Goal: Task Accomplishment & Management: Manage account settings

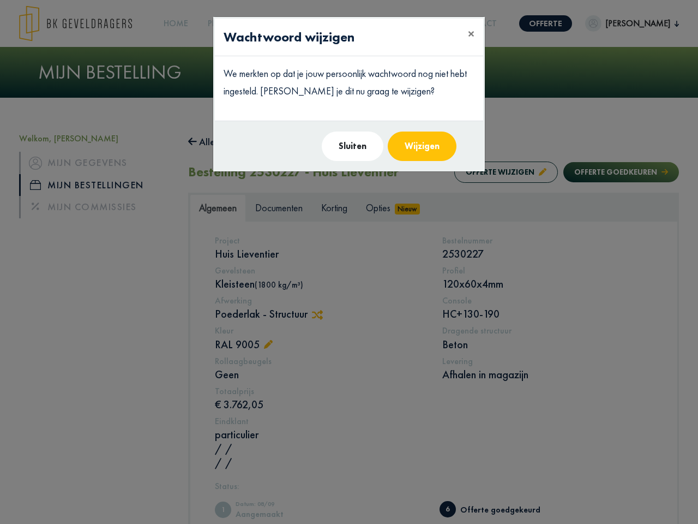
click at [349, 262] on modal-container "Wachtwoord wijzigen × We merkten op dat je jouw persoonlijk wachtwoord nog niet…" at bounding box center [349, 262] width 698 height 524
click at [471, 34] on span "×" at bounding box center [471, 33] width 7 height 17
click at [353, 146] on button "Sluiten" at bounding box center [353, 145] width 62 height 29
click at [422, 146] on button "Wijzigen" at bounding box center [422, 145] width 69 height 29
